Goal: Information Seeking & Learning: Understand process/instructions

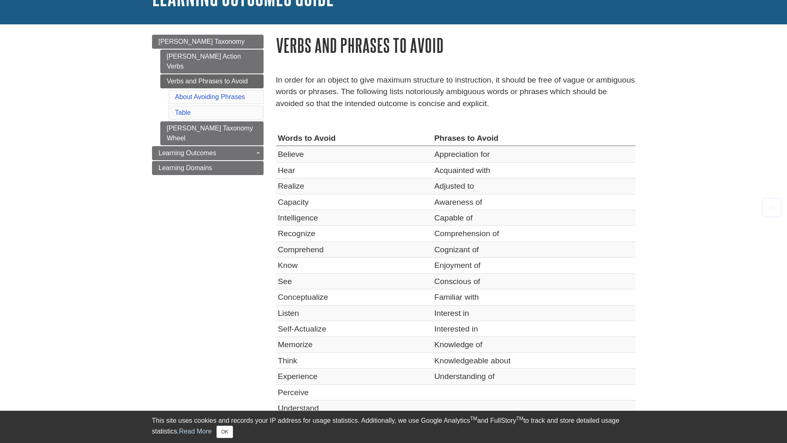
scroll to position [165, 0]
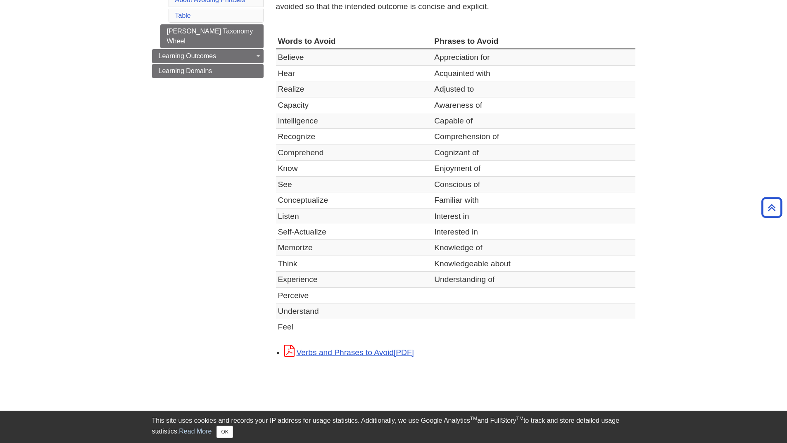
click at [291, 55] on td "Believe" at bounding box center [354, 57] width 157 height 16
drag, startPoint x: 291, startPoint y: 55, endPoint x: 287, endPoint y: 62, distance: 7.7
click at [291, 55] on td "Believe" at bounding box center [354, 57] width 157 height 16
click at [285, 66] on td "Hear" at bounding box center [354, 73] width 157 height 16
click at [292, 88] on td "Realize" at bounding box center [354, 89] width 157 height 16
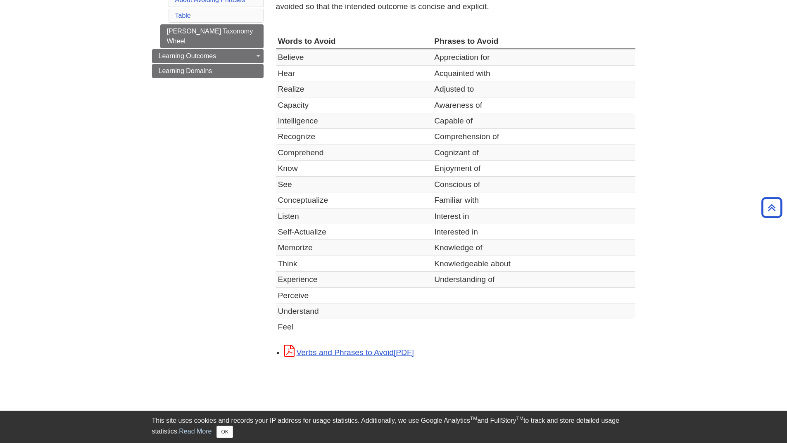
click at [287, 121] on td "Intelligence" at bounding box center [354, 121] width 157 height 16
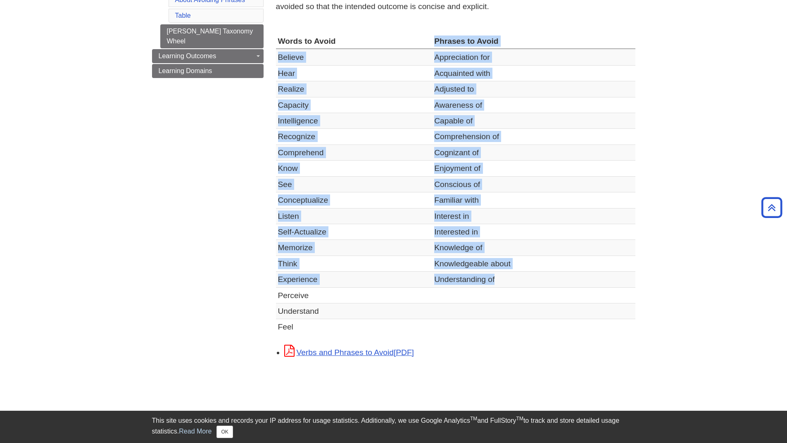
drag, startPoint x: 427, startPoint y: 36, endPoint x: 515, endPoint y: 287, distance: 266.6
click at [515, 287] on table "Words to Avoid Phrases to Avoid Believe Appreciation for Hear Acquainted with R…" at bounding box center [455, 183] width 359 height 301
click at [513, 286] on td "Understanding of" at bounding box center [533, 280] width 203 height 16
click at [514, 280] on td "Understanding of" at bounding box center [533, 280] width 203 height 16
